Goal: Information Seeking & Learning: Learn about a topic

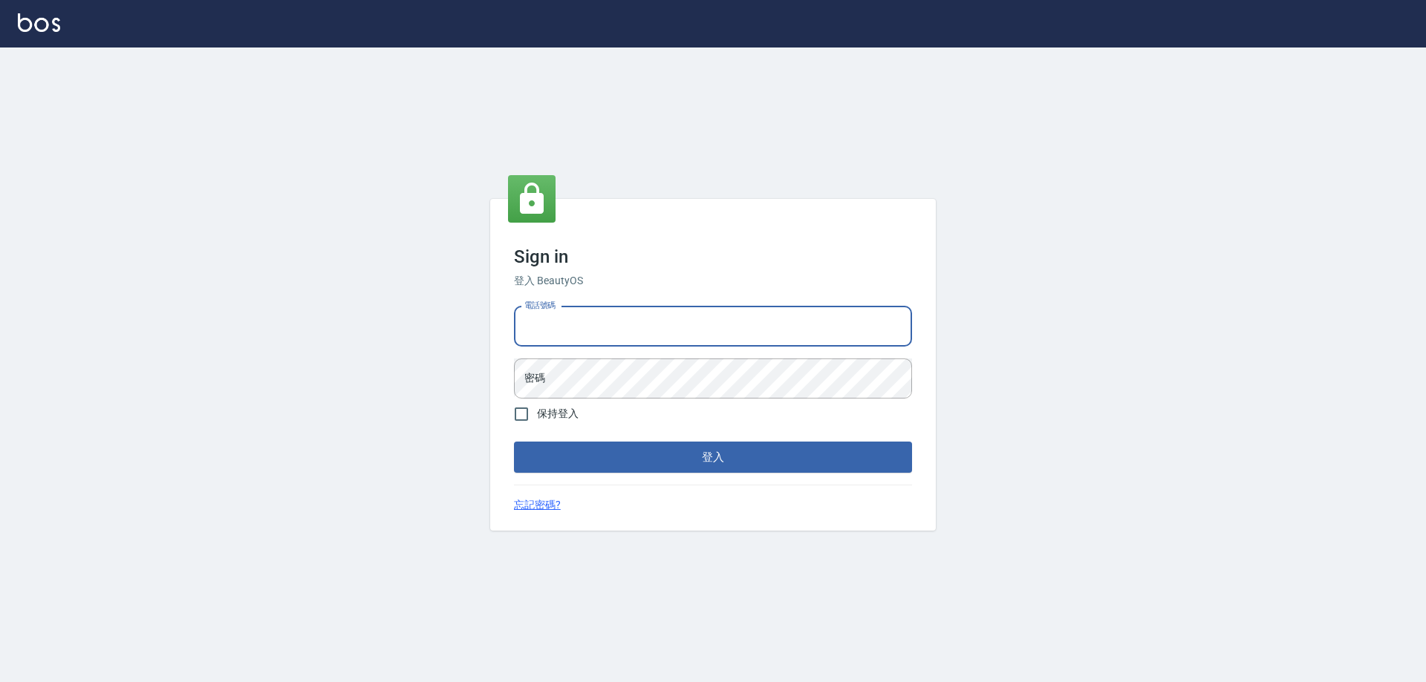
click at [547, 324] on input "電話號碼" at bounding box center [713, 327] width 398 height 40
type input "0910967130"
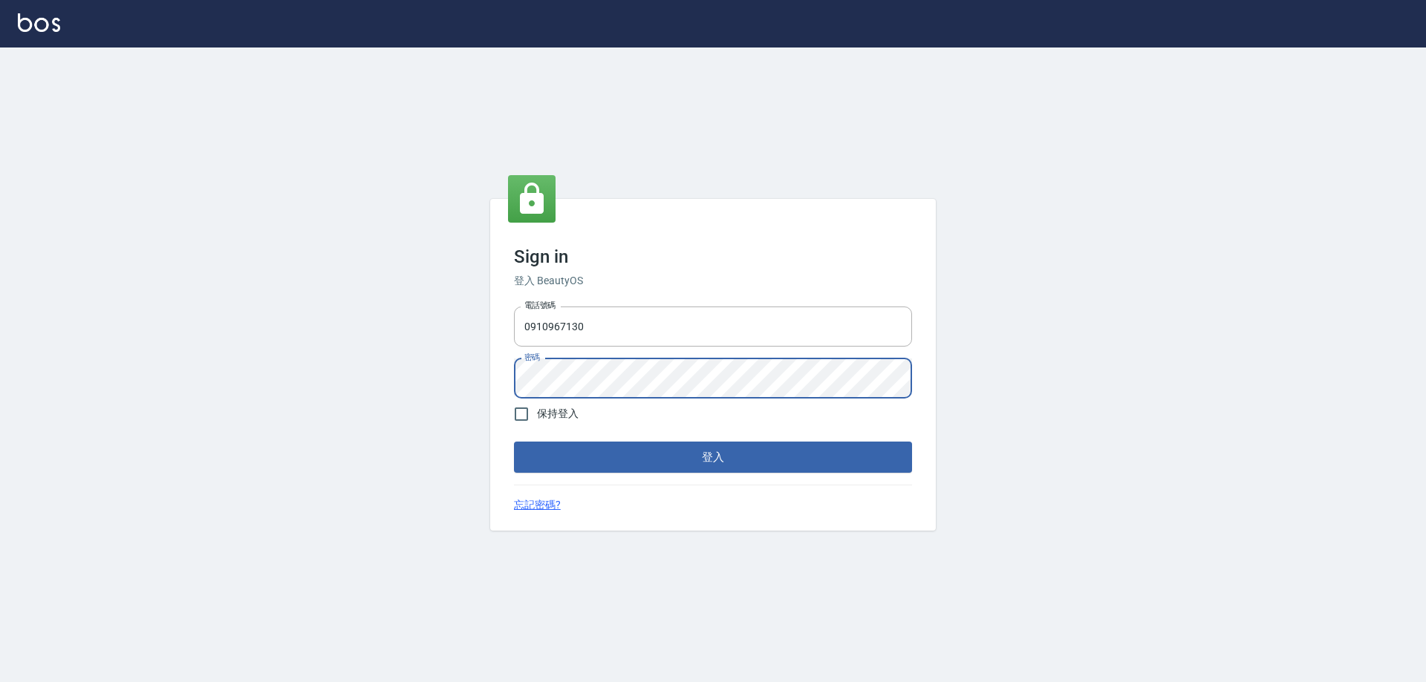
click at [514, 442] on button "登入" at bounding box center [713, 457] width 398 height 31
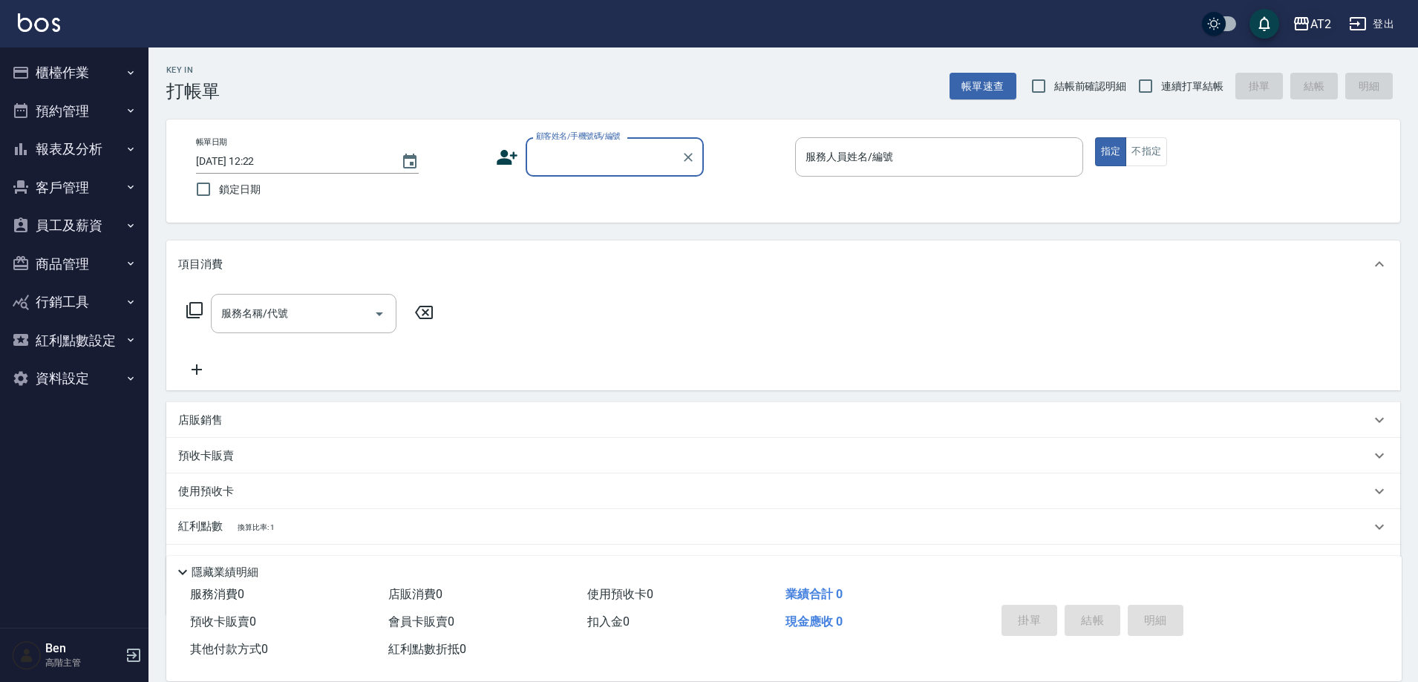
click at [1317, 23] on div "AT2" at bounding box center [1321, 24] width 21 height 19
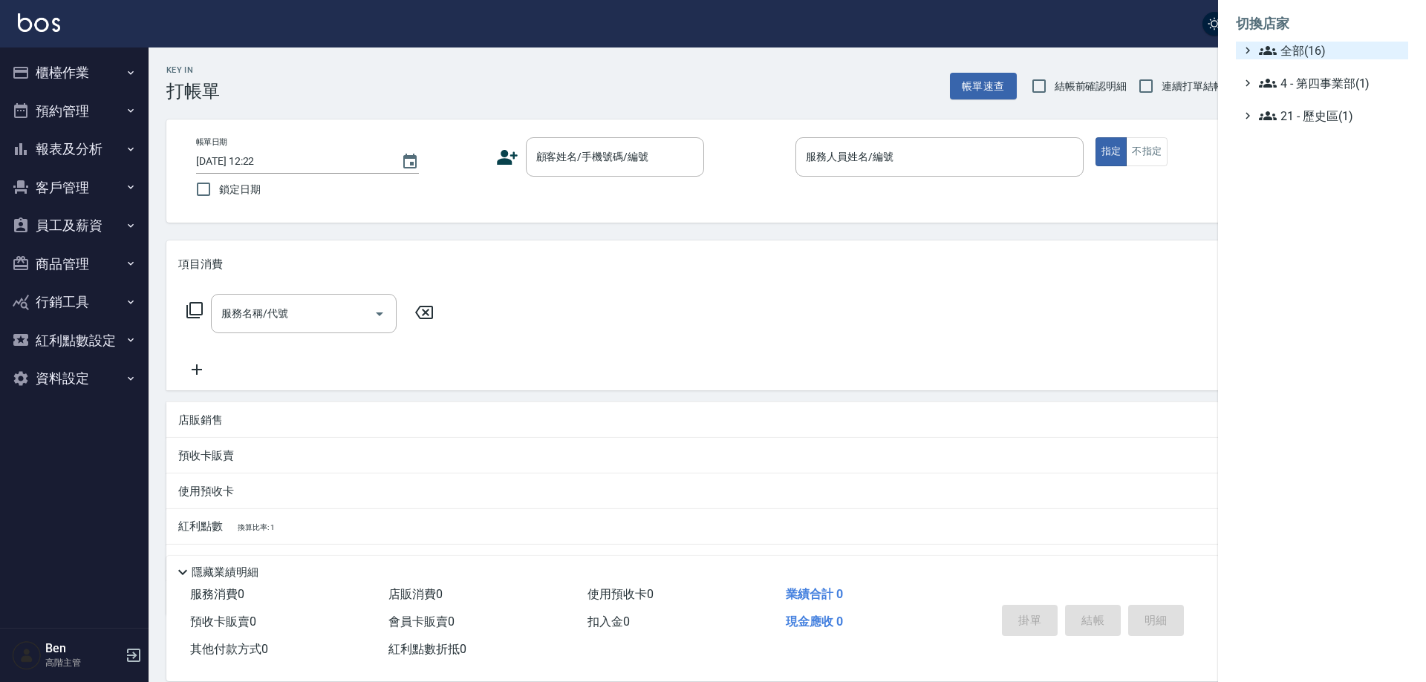
click at [1318, 47] on span "全部(16)" at bounding box center [1330, 51] width 143 height 18
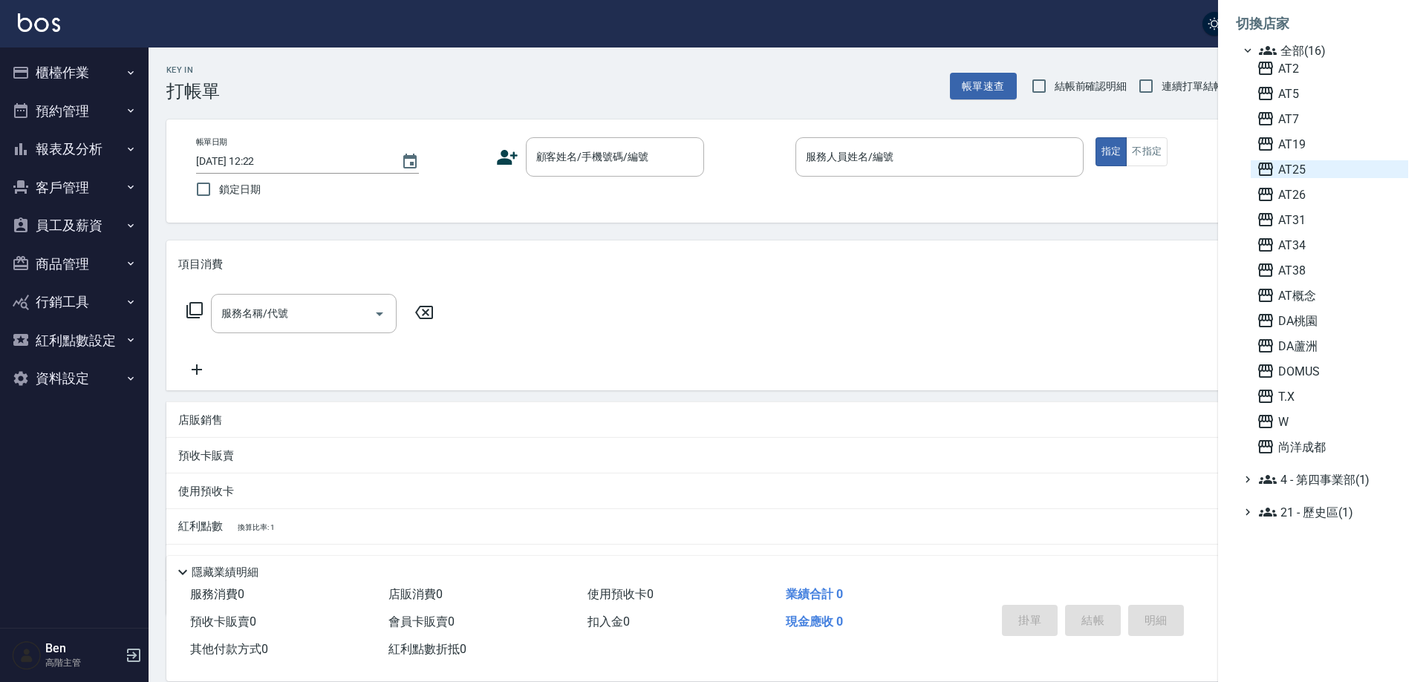
click at [1322, 164] on span "AT25" at bounding box center [1329, 169] width 146 height 18
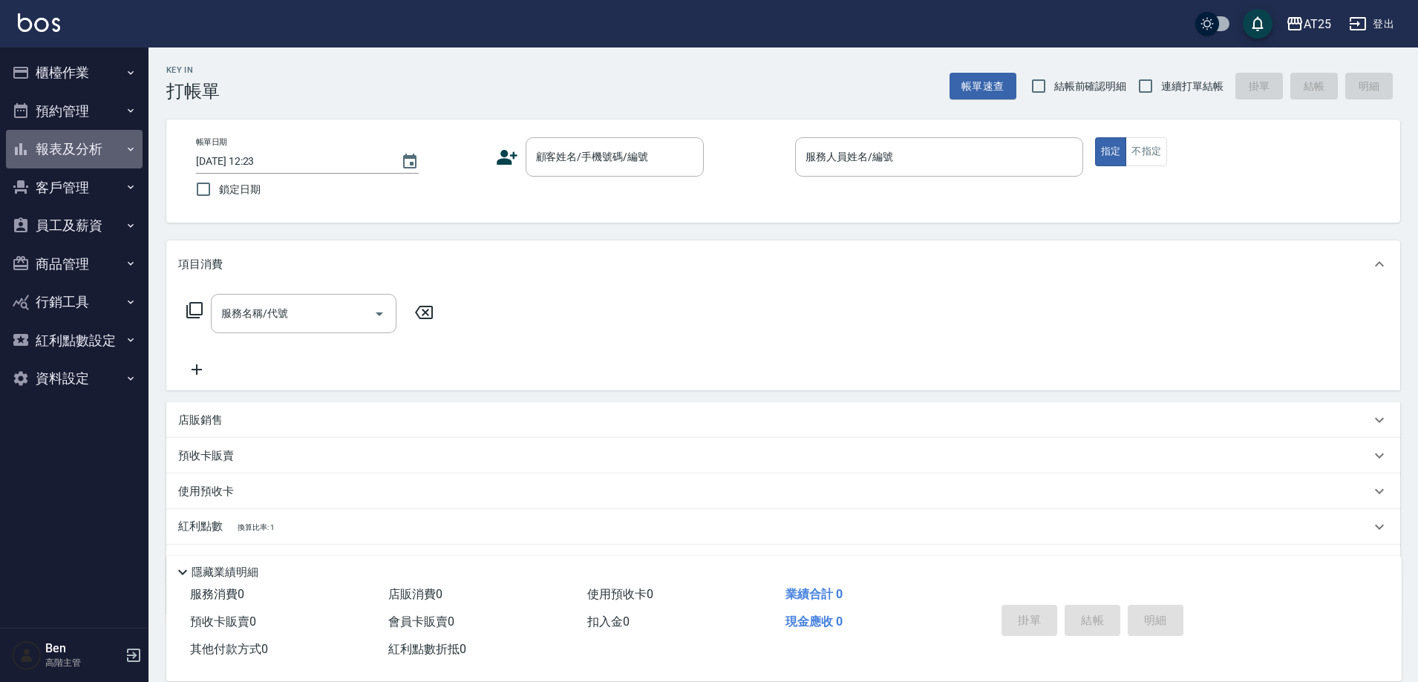
click at [79, 145] on button "報表及分析" at bounding box center [74, 149] width 137 height 39
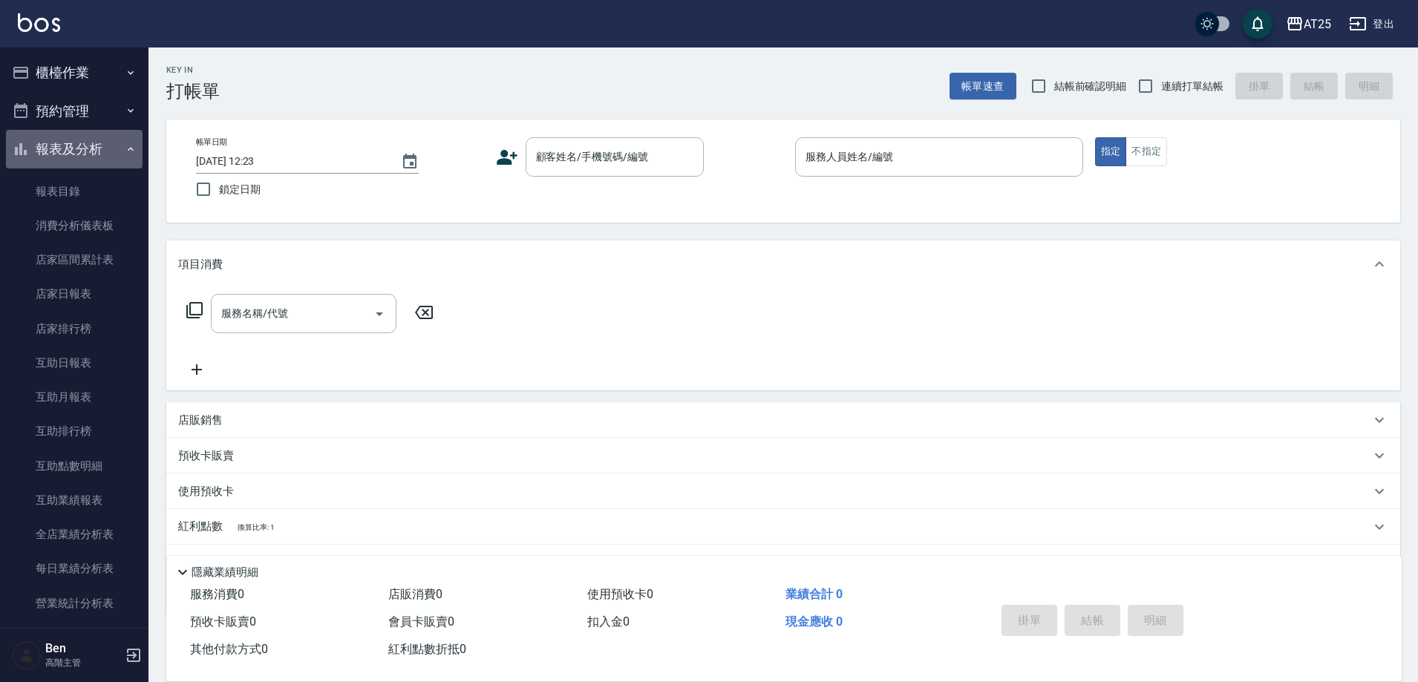
click at [79, 145] on button "報表及分析" at bounding box center [74, 149] width 137 height 39
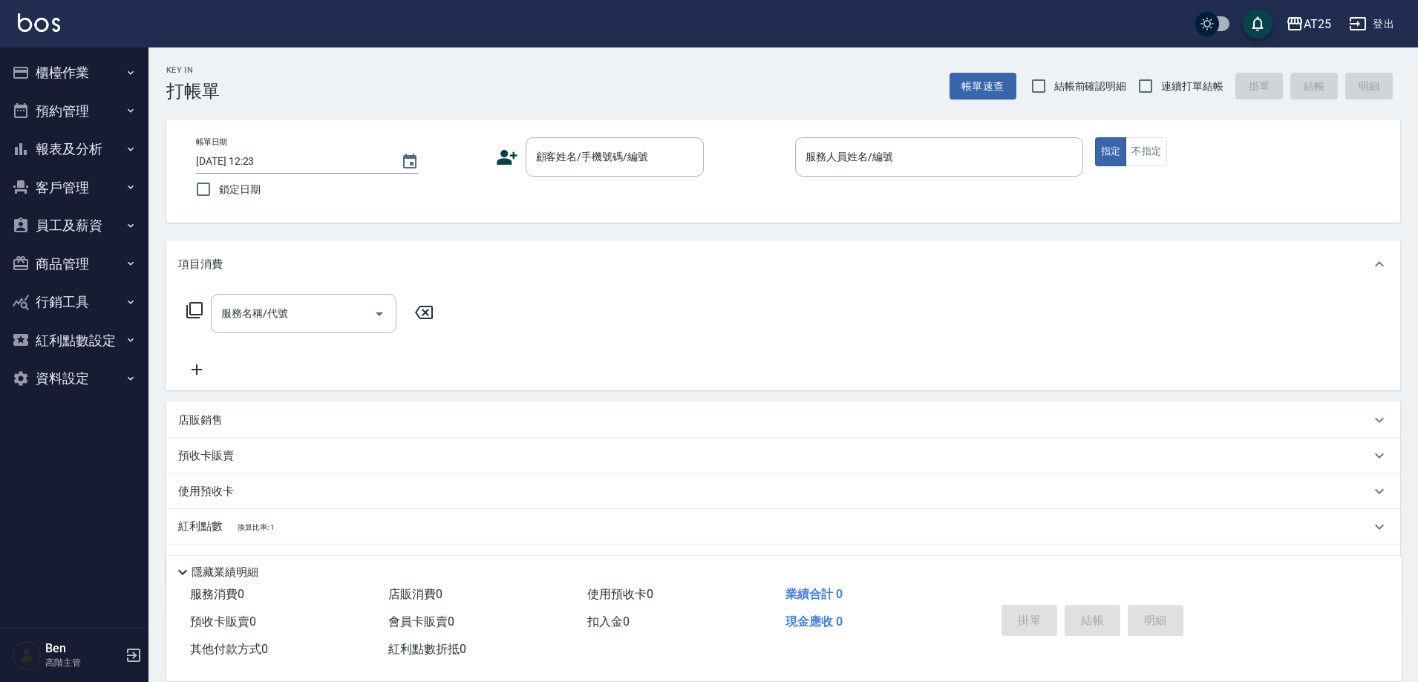
click at [80, 145] on button "報表及分析" at bounding box center [74, 149] width 137 height 39
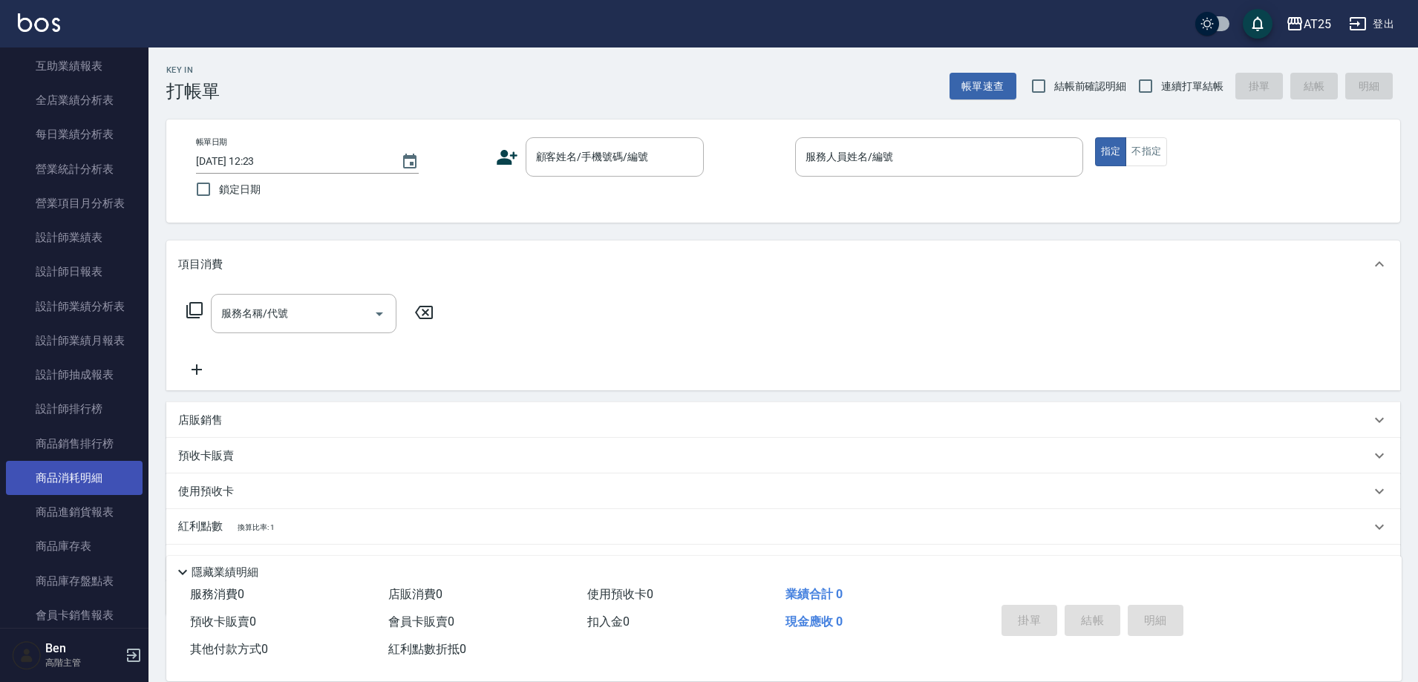
scroll to position [446, 0]
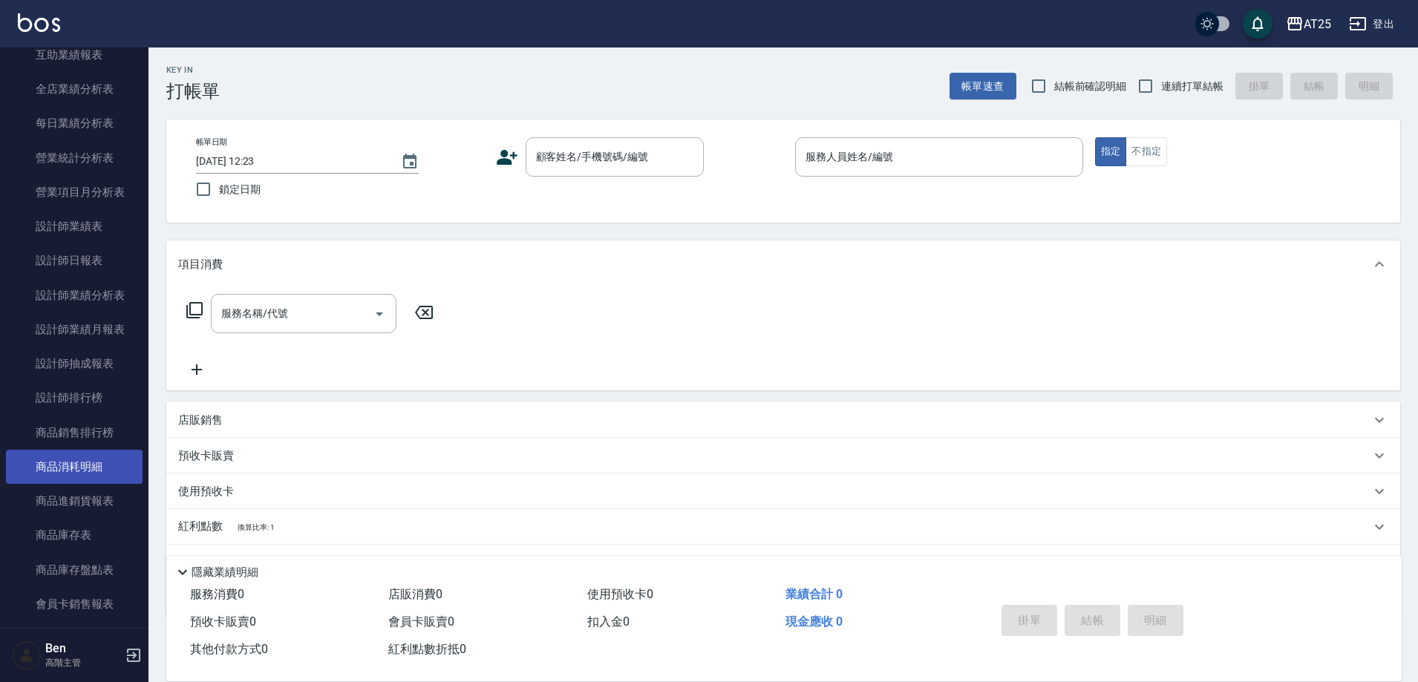
click at [91, 469] on link "商品消耗明細" at bounding box center [74, 467] width 137 height 34
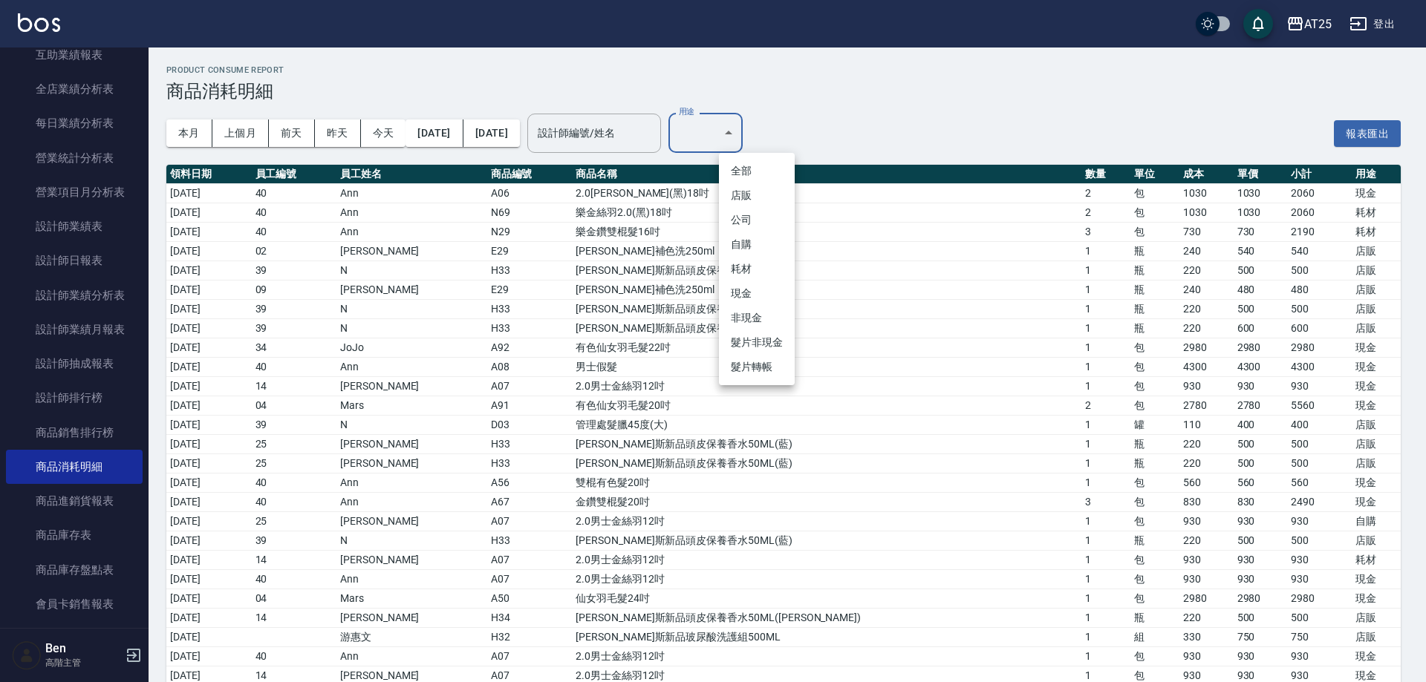
click at [743, 261] on li "耗材" at bounding box center [757, 269] width 76 height 25
type input "耗材"
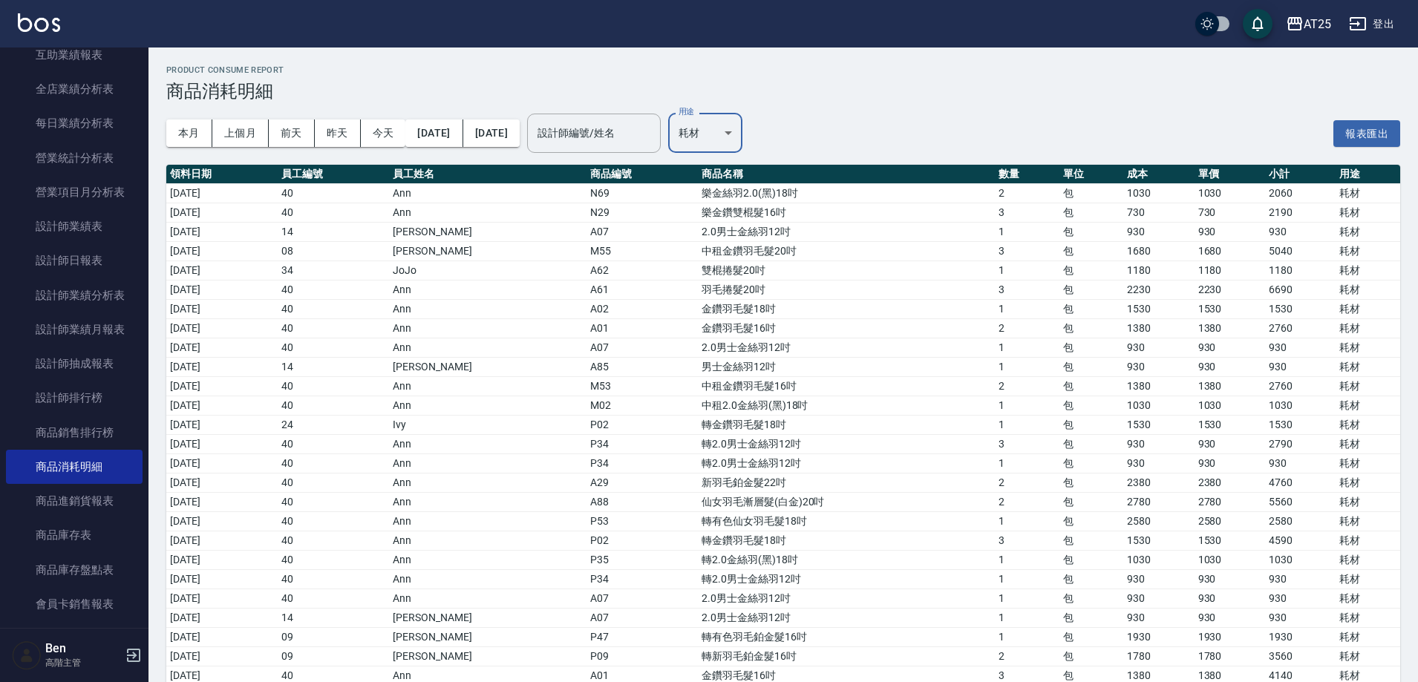
scroll to position [79, 0]
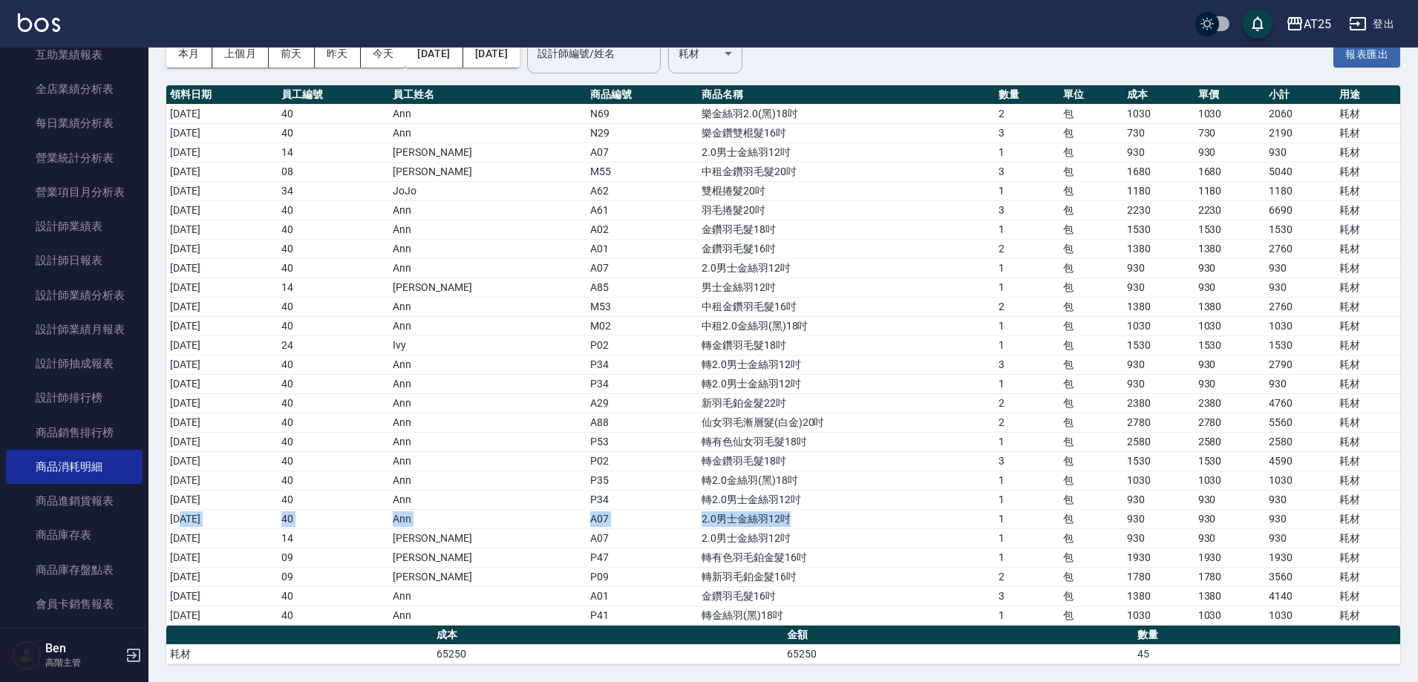
drag, startPoint x: 180, startPoint y: 521, endPoint x: 957, endPoint y: 521, distance: 777.4
click at [957, 521] on tr "[DATE] 40 Ann A07 2.0男士[PERSON_NAME]羽12吋 1 包 930 930 930 耗材" at bounding box center [783, 518] width 1234 height 19
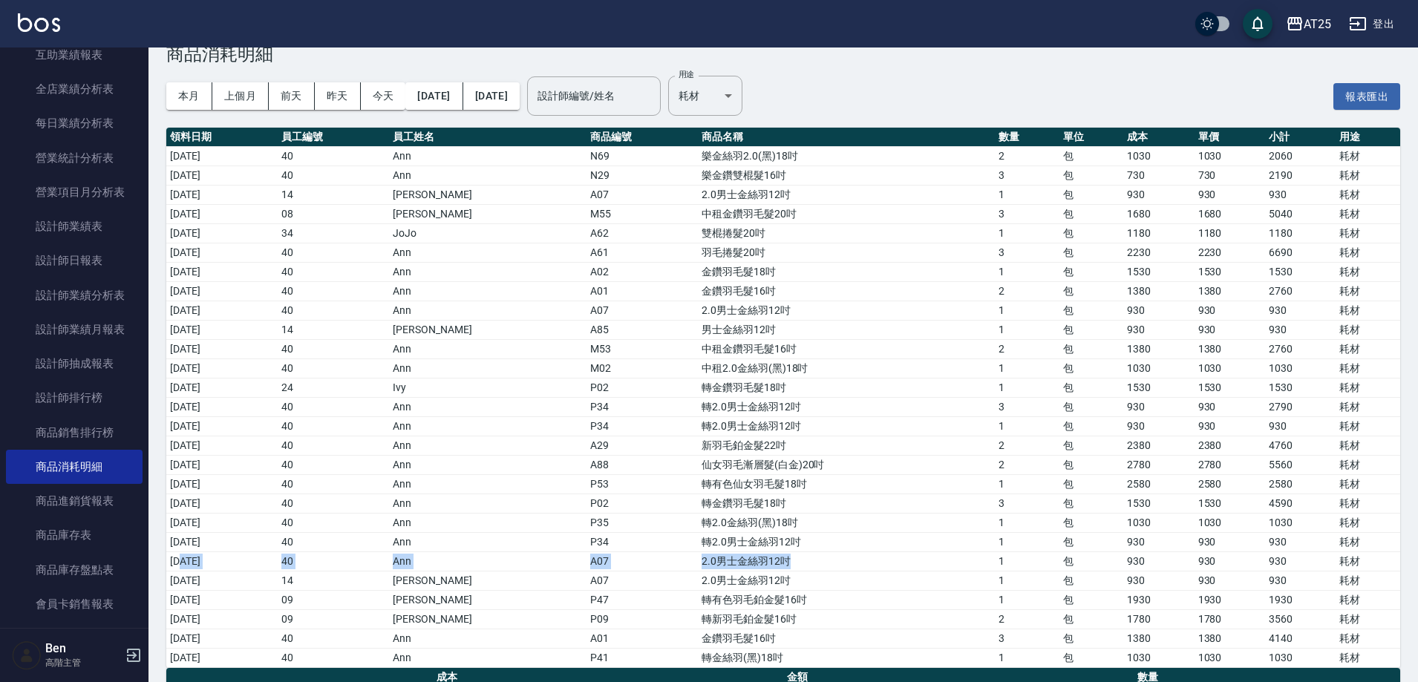
scroll to position [0, 0]
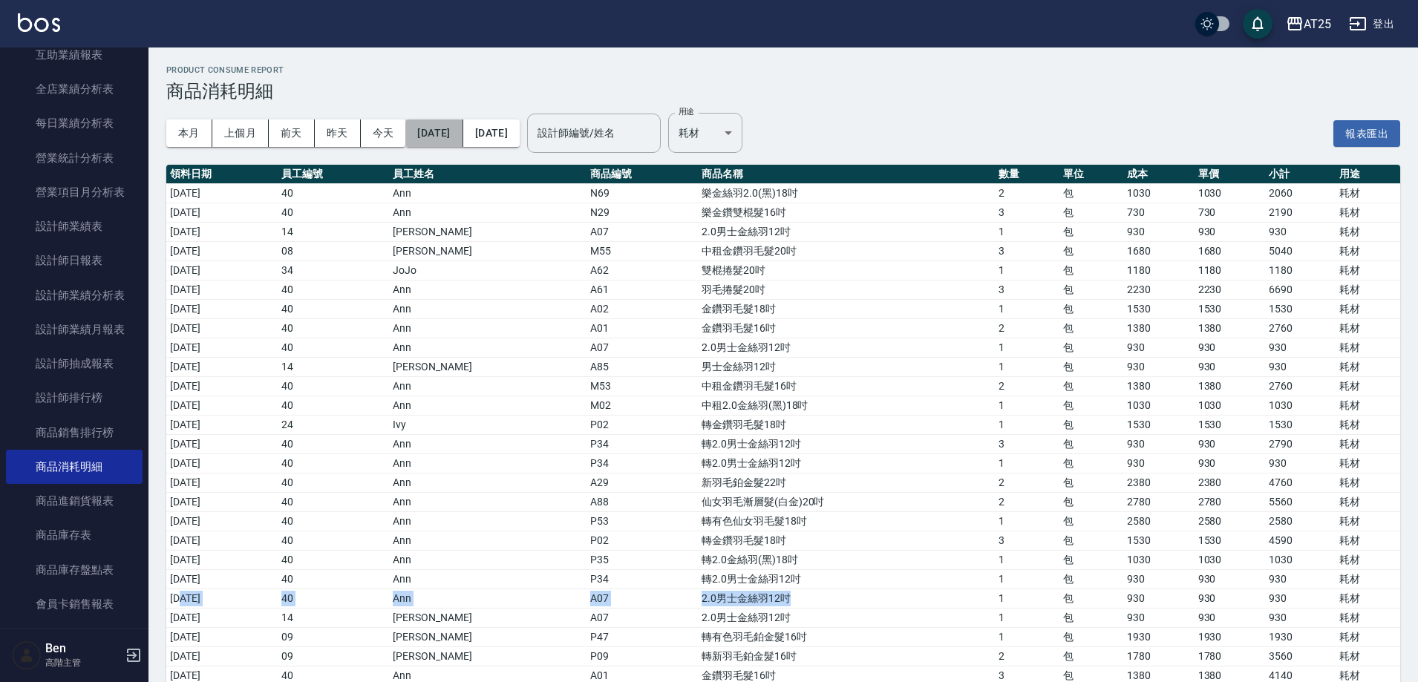
click at [463, 126] on button "[DATE]" at bounding box center [433, 133] width 57 height 27
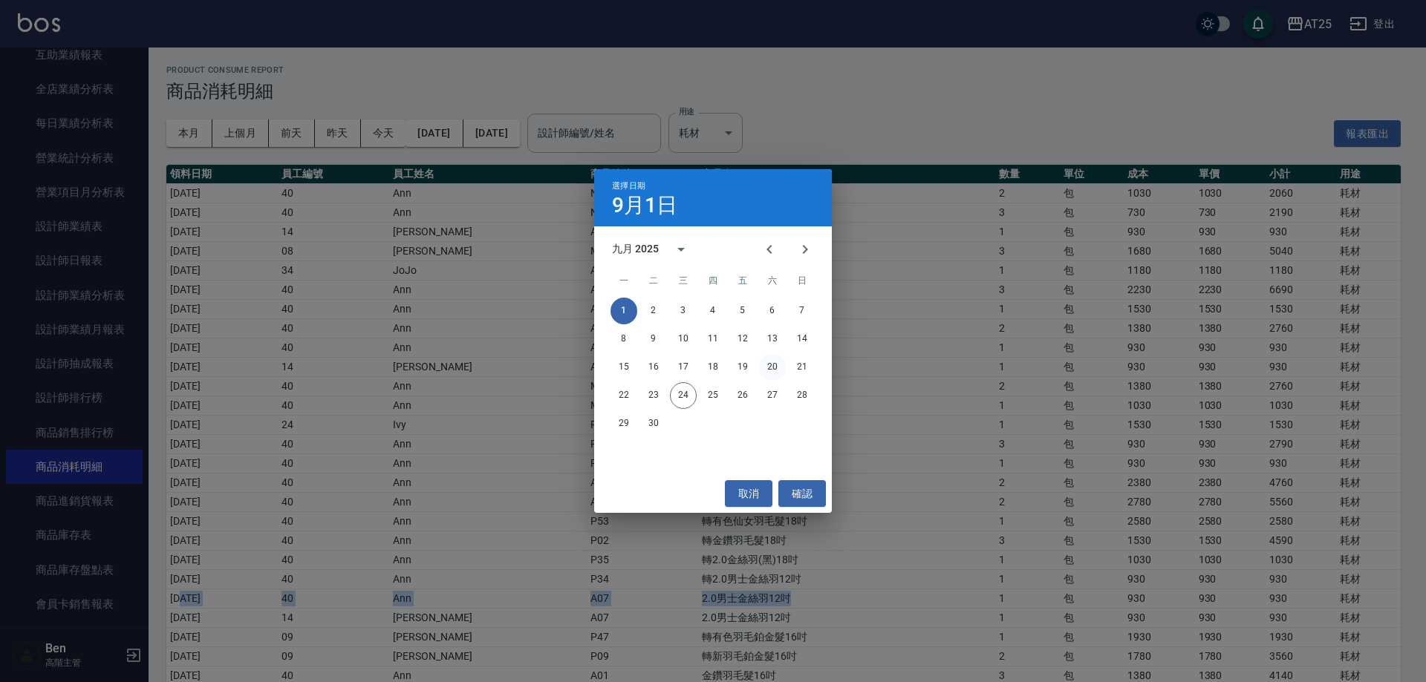
click at [769, 368] on button "20" at bounding box center [772, 367] width 27 height 27
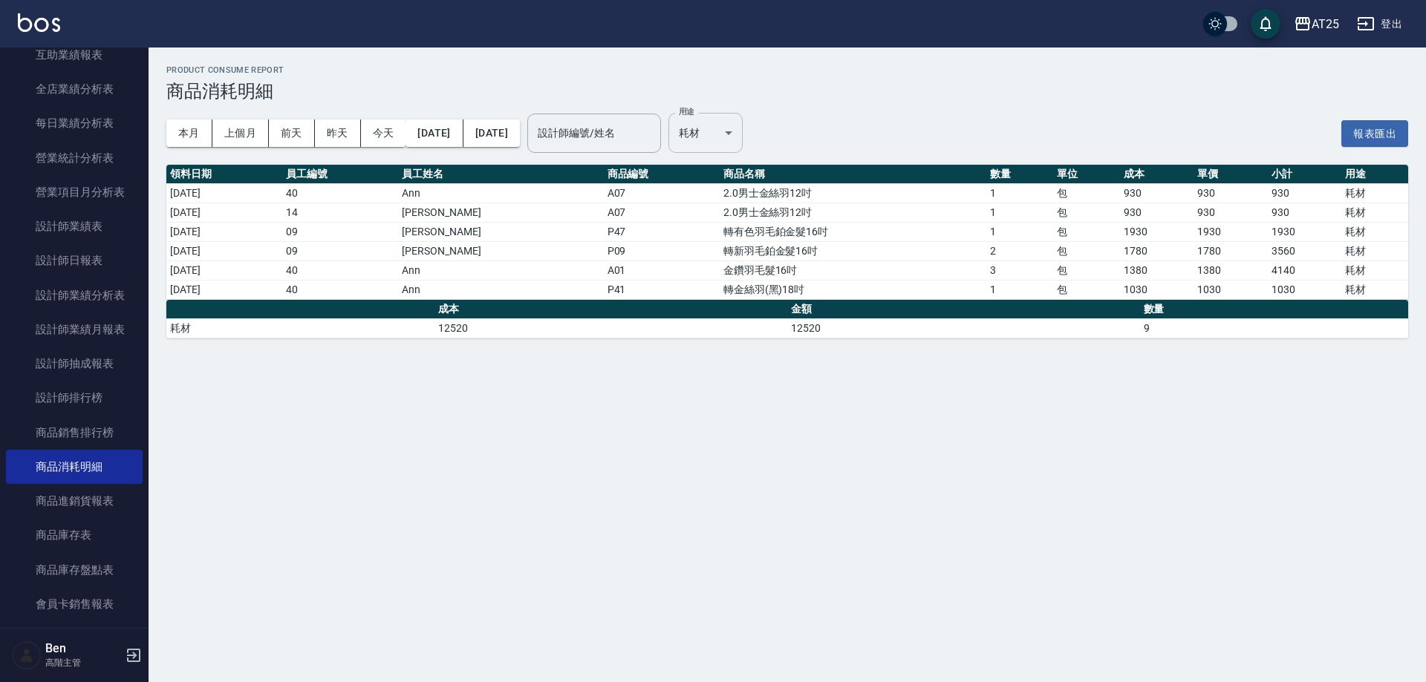
click at [775, 118] on body "AT25 登出 櫃檯作業 打帳單 帳單列表 掛單列表 座位開單 營業儀表板 現金收支登錄 高階收支登錄 材料自購登錄 每日結帳 排班表 現場電腦打卡 掃碼打卡…" at bounding box center [713, 341] width 1426 height 682
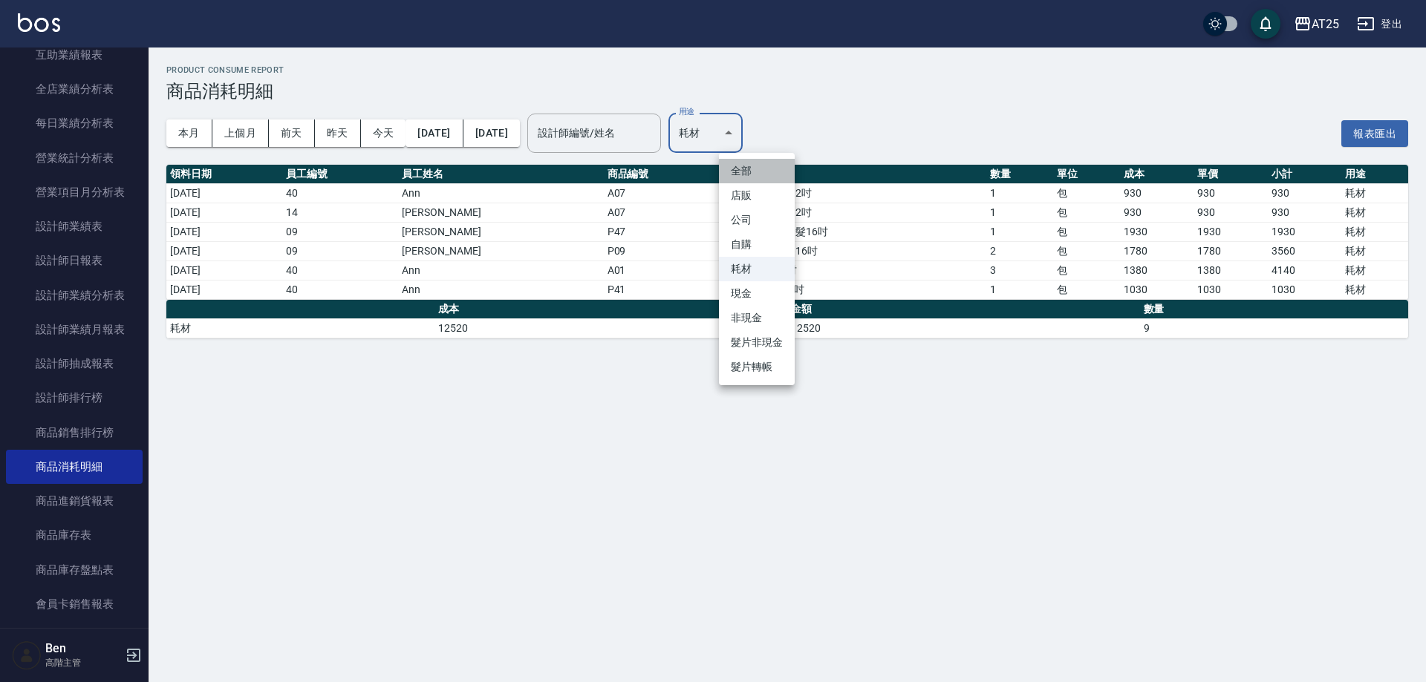
click at [757, 168] on li "全部" at bounding box center [757, 171] width 76 height 25
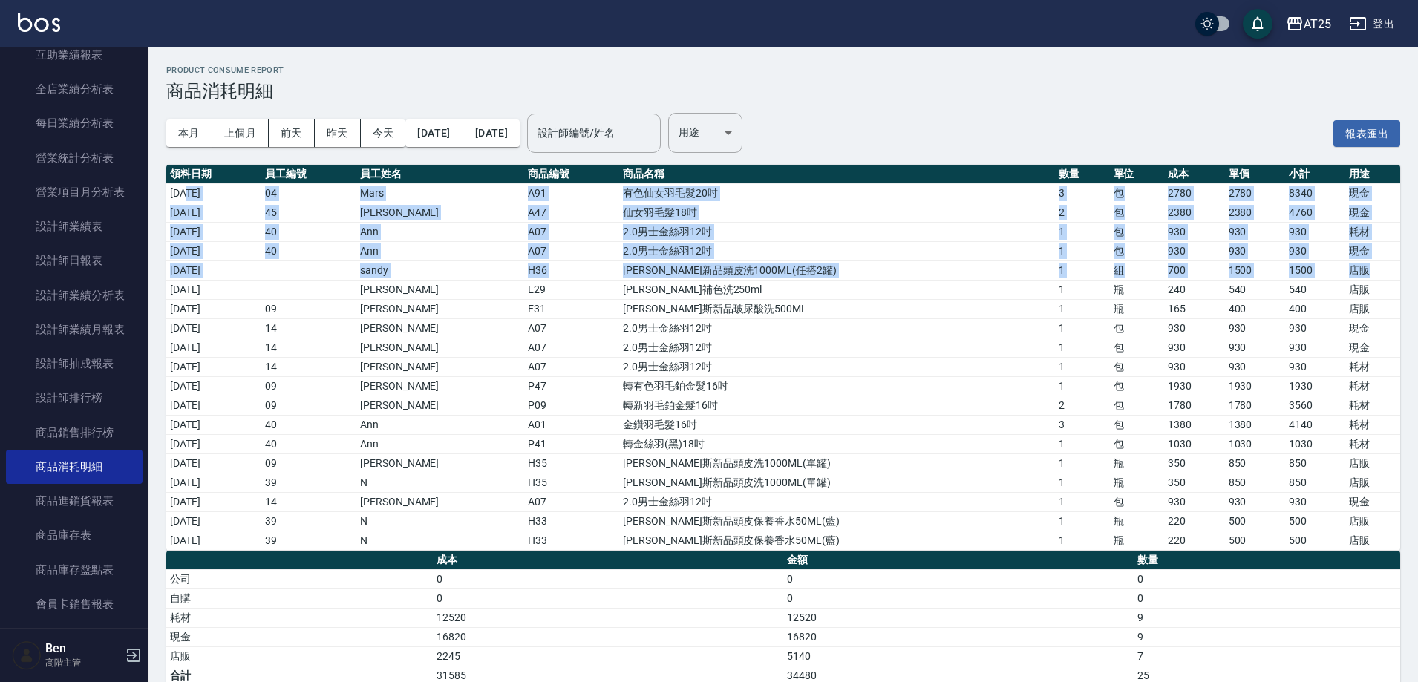
drag, startPoint x: 185, startPoint y: 197, endPoint x: 1374, endPoint y: 266, distance: 1190.8
click at [1374, 266] on tbody "[DATE] 04 Mars A91 有色仙女羽毛髮20吋 3 包 2780 2780 8340 現金 [DATE] 45 阿珮 A47 仙女羽毛髮18吋 2…" at bounding box center [783, 366] width 1234 height 367
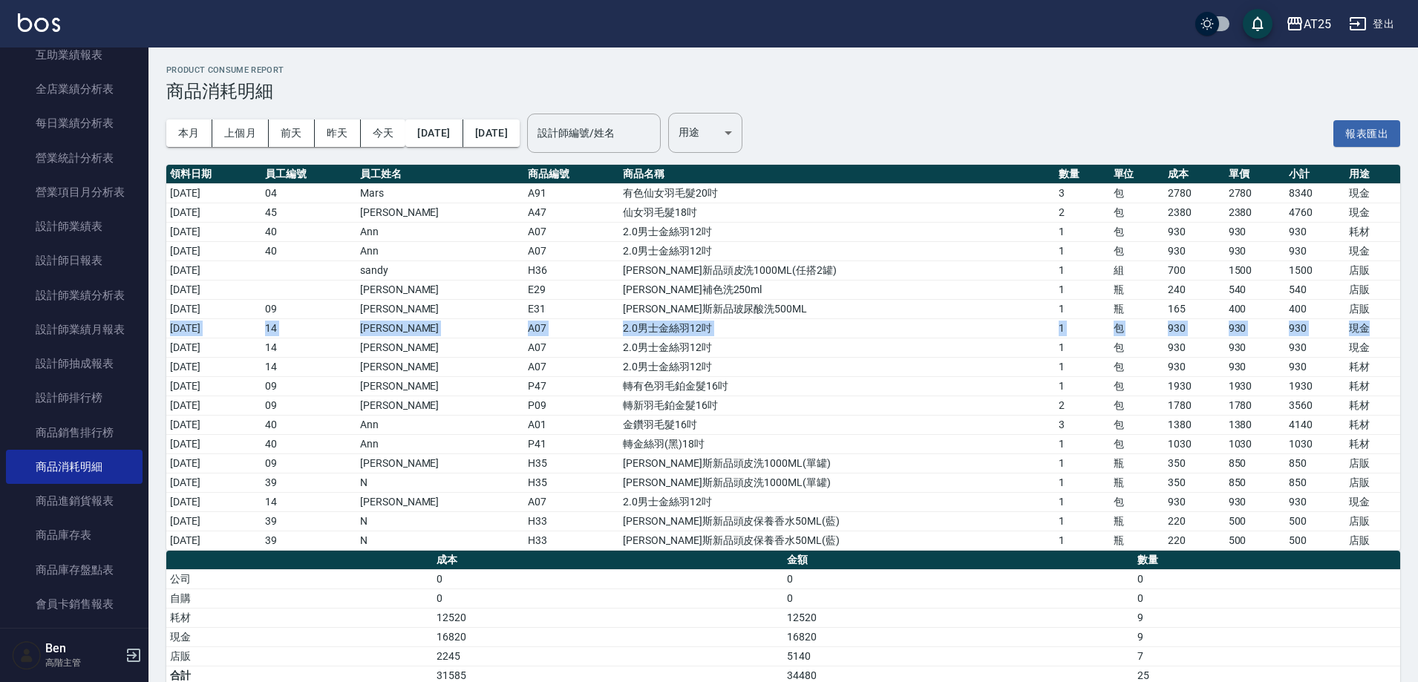
drag, startPoint x: 170, startPoint y: 330, endPoint x: 1386, endPoint y: 323, distance: 1216.3
click at [1386, 323] on tr "[DATE] 14 [PERSON_NAME] A07 2.0男士金絲羽12吋 1 包 930 930 930 現金" at bounding box center [783, 328] width 1234 height 19
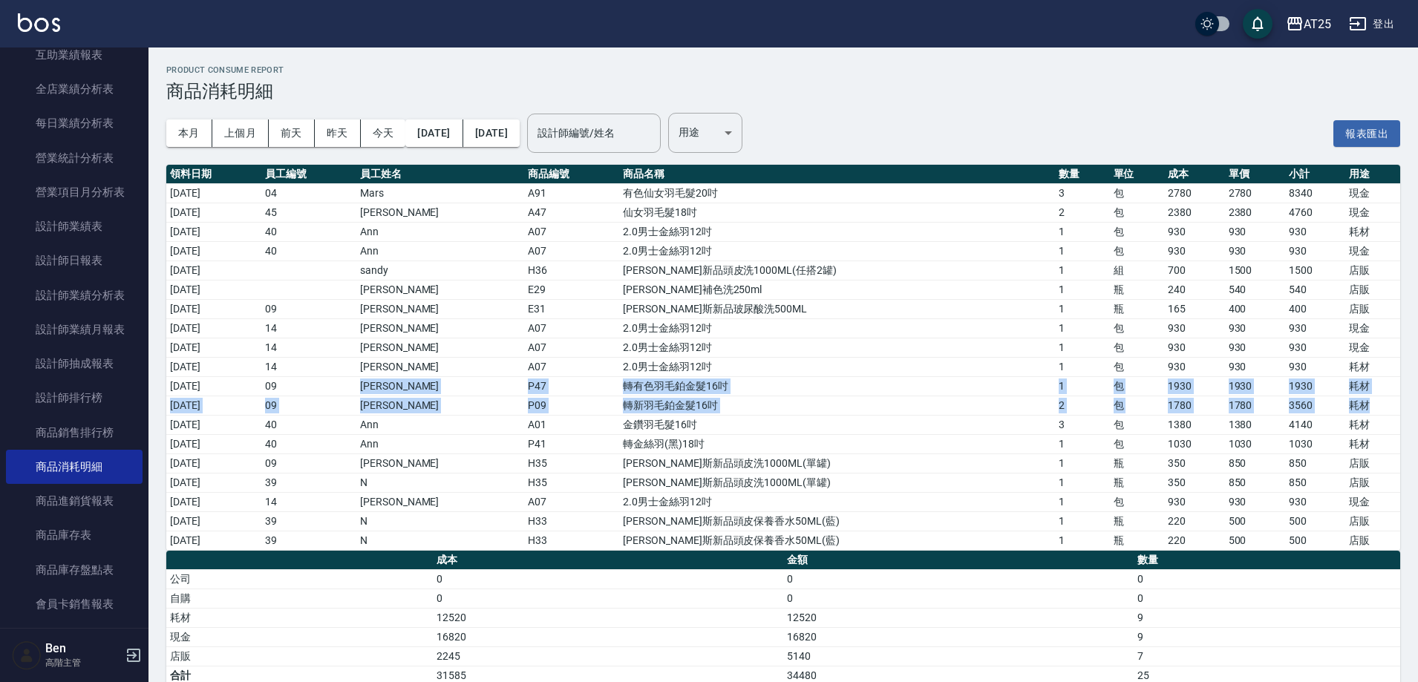
drag, startPoint x: 413, startPoint y: 389, endPoint x: 1378, endPoint y: 411, distance: 965.5
click at [1378, 411] on tbody "[DATE] 04 Mars A91 有色仙女羽毛髮20吋 3 包 2780 2780 8340 現金 [DATE] 45 阿珮 A47 仙女羽毛髮18吋 2…" at bounding box center [783, 366] width 1234 height 367
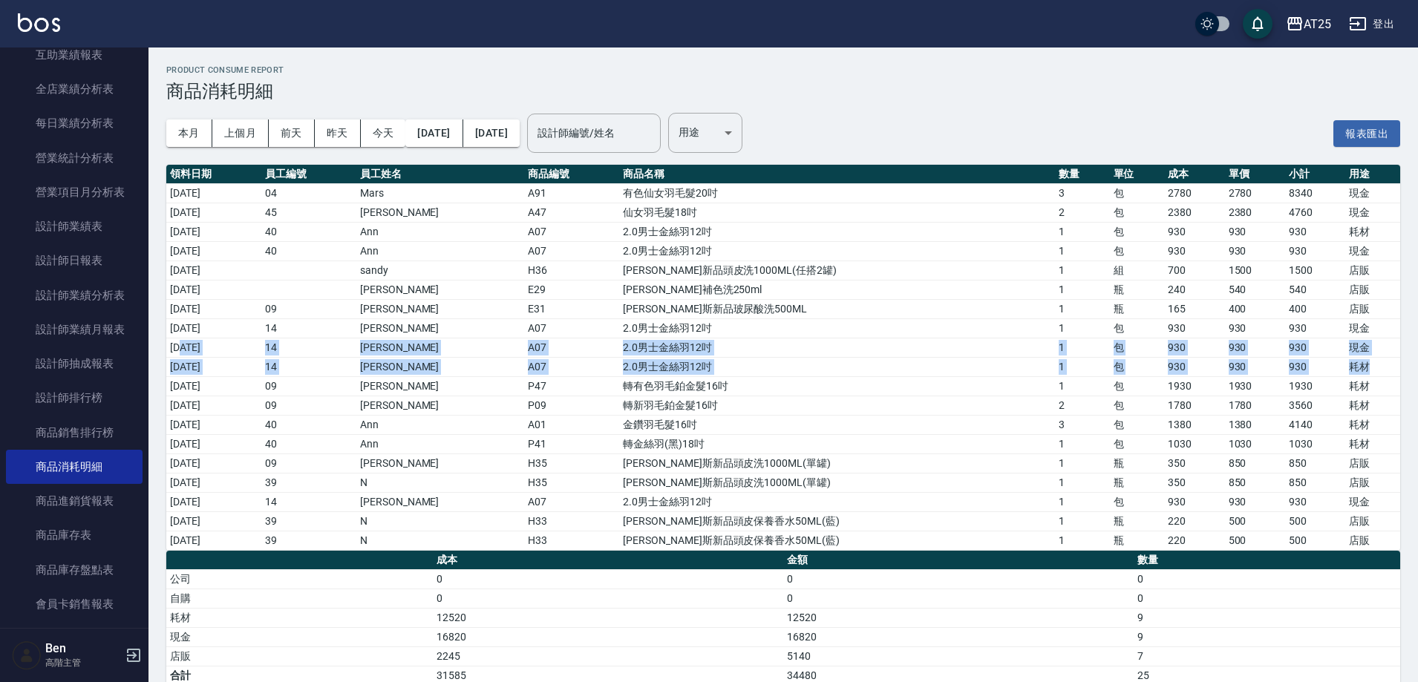
drag, startPoint x: 182, startPoint y: 345, endPoint x: 1374, endPoint y: 371, distance: 1192.8
click at [1374, 371] on tbody "[DATE] 04 Mars A91 有色仙女羽毛髮20吋 3 包 2780 2780 8340 現金 [DATE] 45 阿珮 A47 仙女羽毛髮18吋 2…" at bounding box center [783, 366] width 1234 height 367
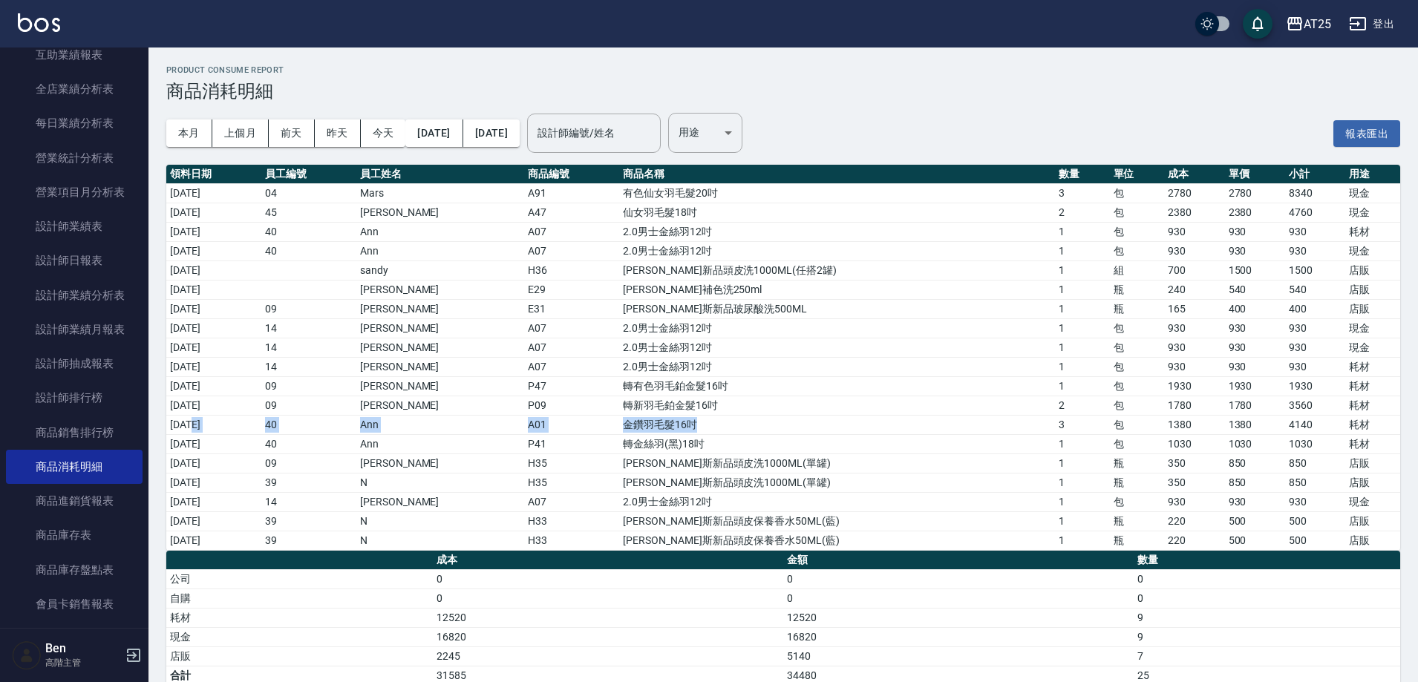
drag, startPoint x: 192, startPoint y: 423, endPoint x: 941, endPoint y: 426, distance: 749.2
click at [930, 423] on tr "[DATE] 40 Ann A01 金鑽羽毛髮16吋 3 包 1380 1380 4140 耗材" at bounding box center [783, 424] width 1234 height 19
drag, startPoint x: 219, startPoint y: 500, endPoint x: 1128, endPoint y: 500, distance: 908.9
click at [1128, 500] on tr "[DATE] 14 [PERSON_NAME] A07 2.0男士[PERSON_NAME]12吋 1 包 930 930 930 現金" at bounding box center [783, 501] width 1234 height 19
